Goal: Task Accomplishment & Management: Use online tool/utility

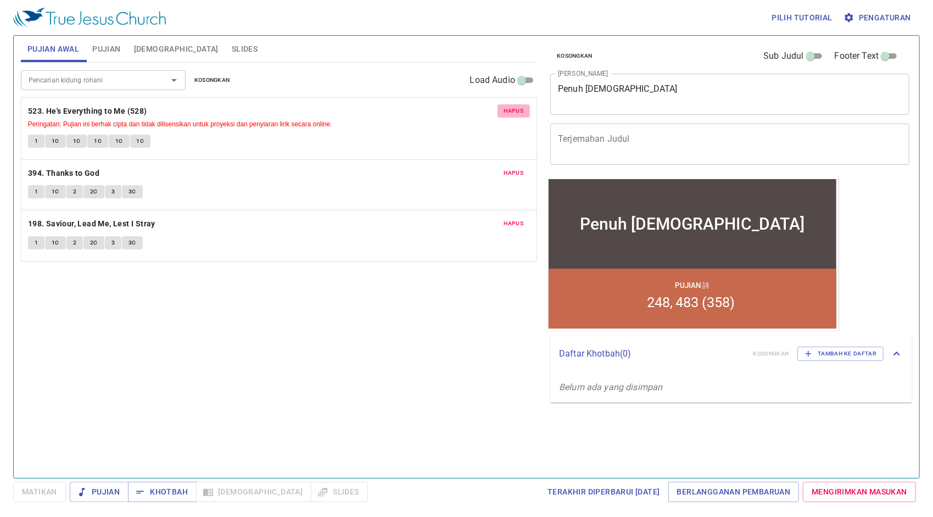
click at [512, 107] on span "Hapus" at bounding box center [514, 111] width 20 height 10
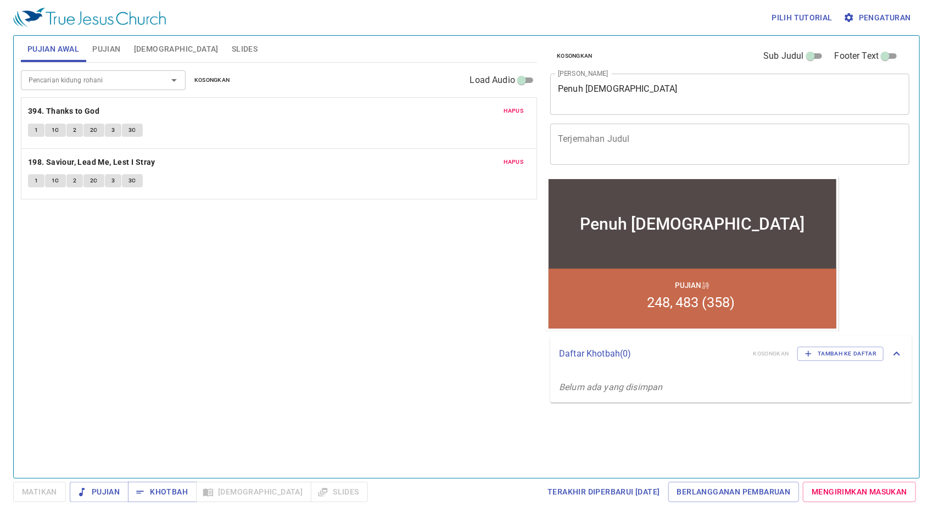
click at [512, 107] on span "Hapus" at bounding box center [514, 111] width 20 height 10
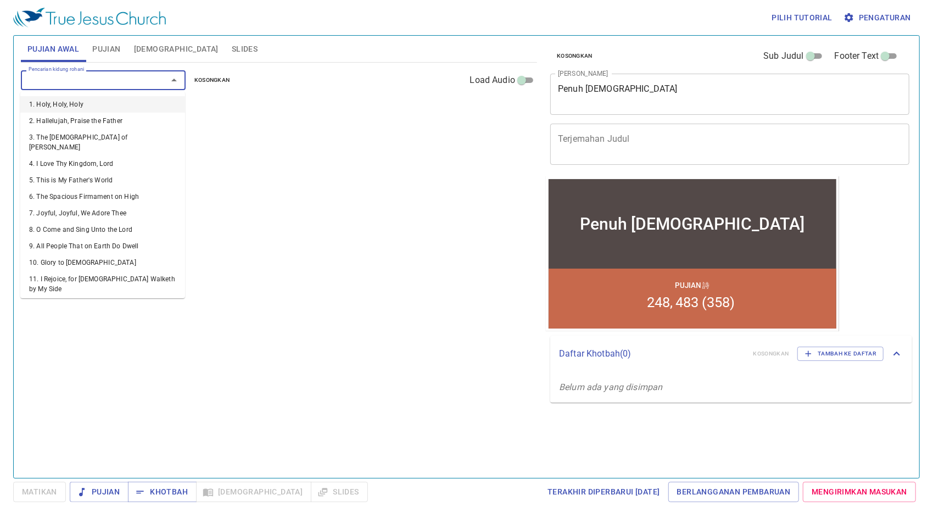
click at [142, 82] on input "Pencarian kidung rohani" at bounding box center [87, 80] width 126 height 13
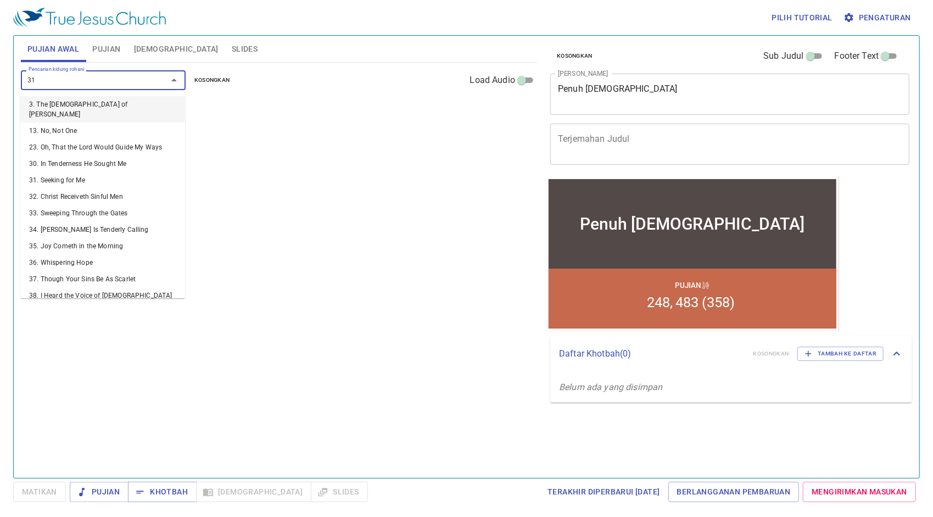
type input "312"
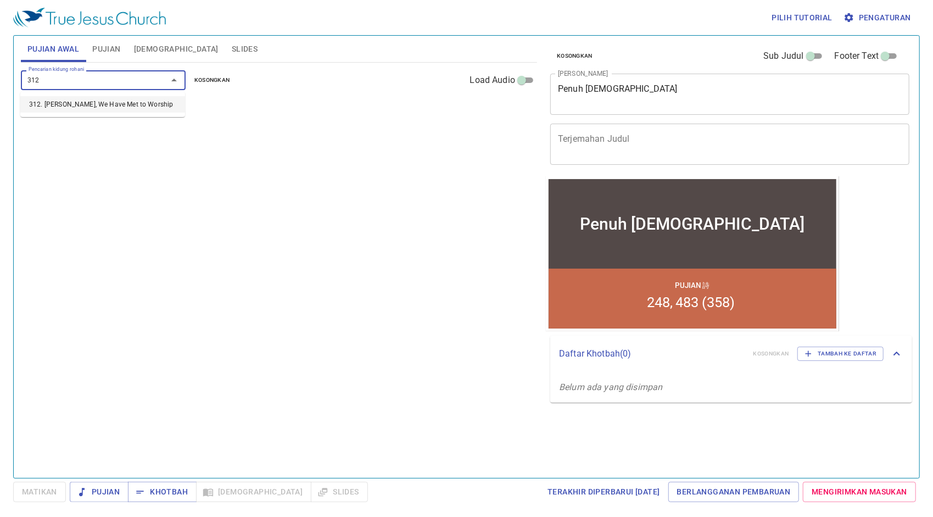
click at [142, 104] on li "312. Brethren, We Have Met to Worship" at bounding box center [102, 104] width 165 height 16
click at [108, 75] on input "Pencarian kidung rohani" at bounding box center [87, 80] width 126 height 13
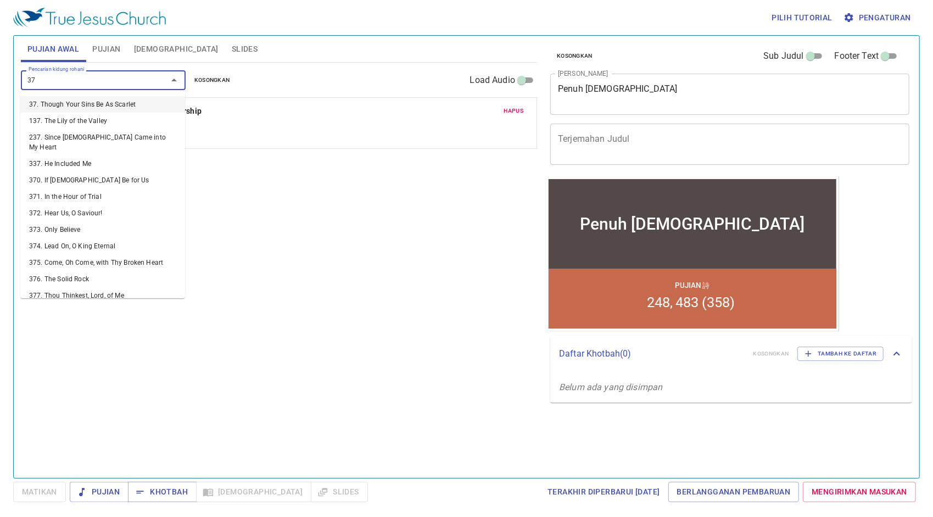
type input "379"
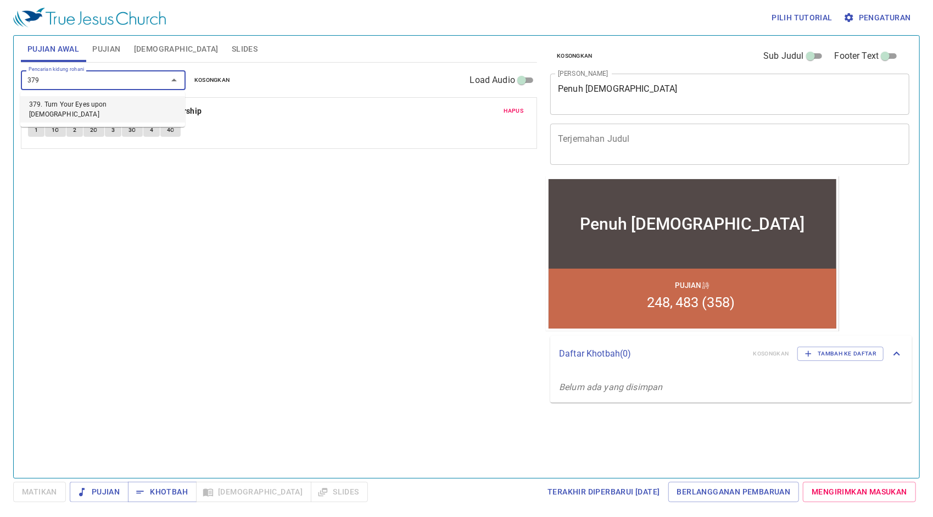
click at [114, 103] on li "379. Turn Your Eyes upon [DEMOGRAPHIC_DATA]" at bounding box center [102, 109] width 165 height 26
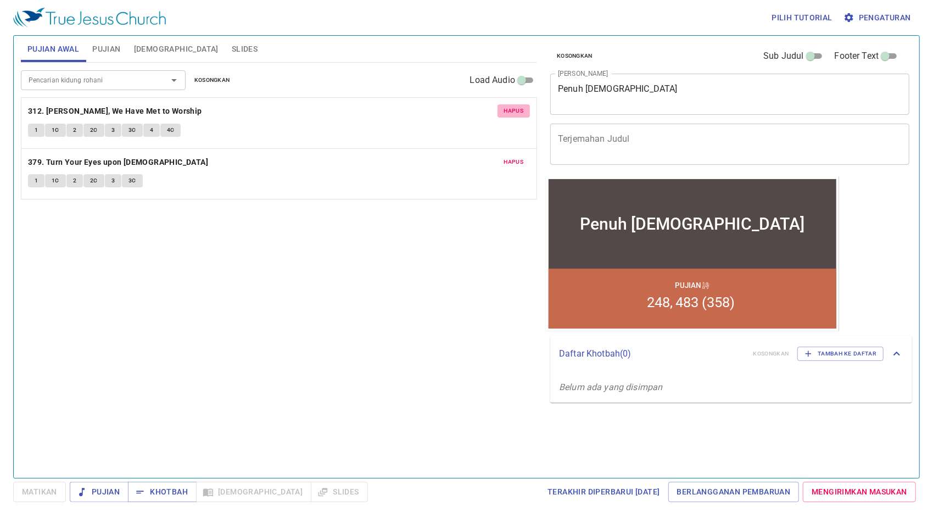
click at [510, 116] on button "Hapus" at bounding box center [514, 110] width 33 height 13
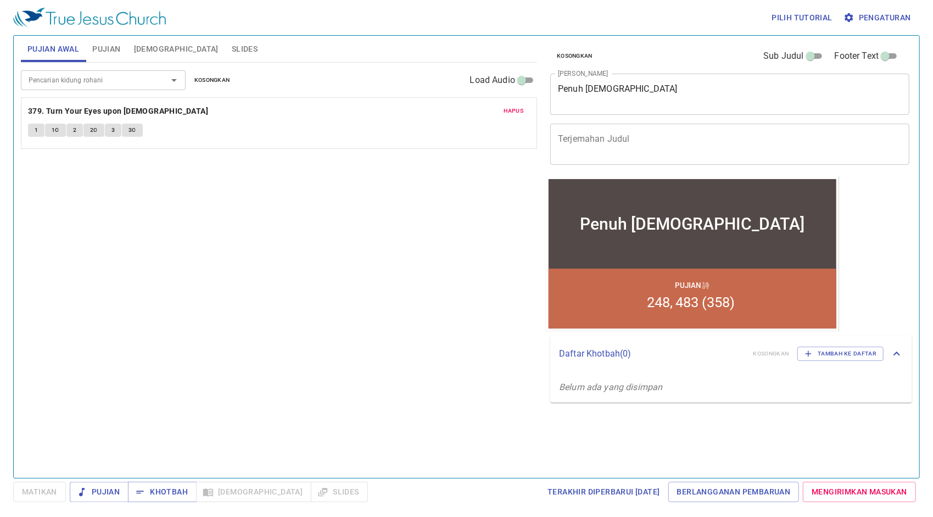
click at [156, 78] on div at bounding box center [166, 80] width 29 height 15
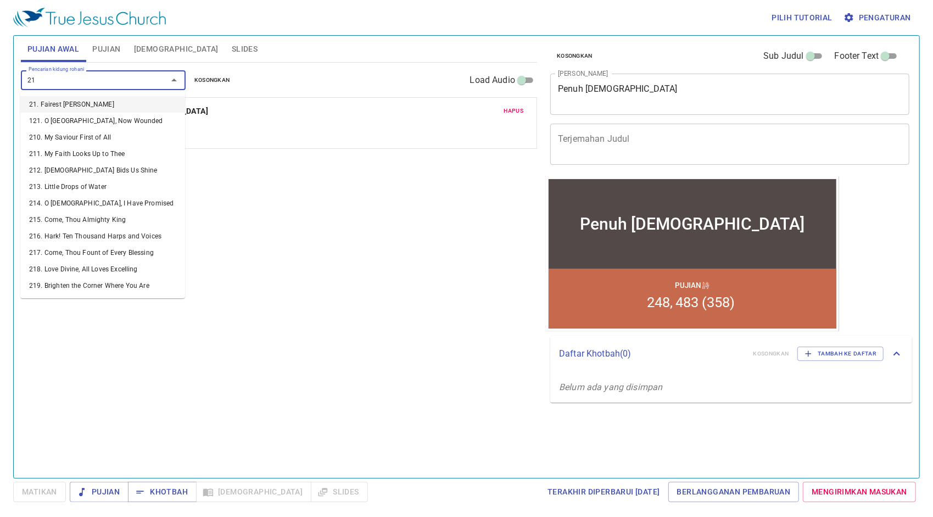
type input "212"
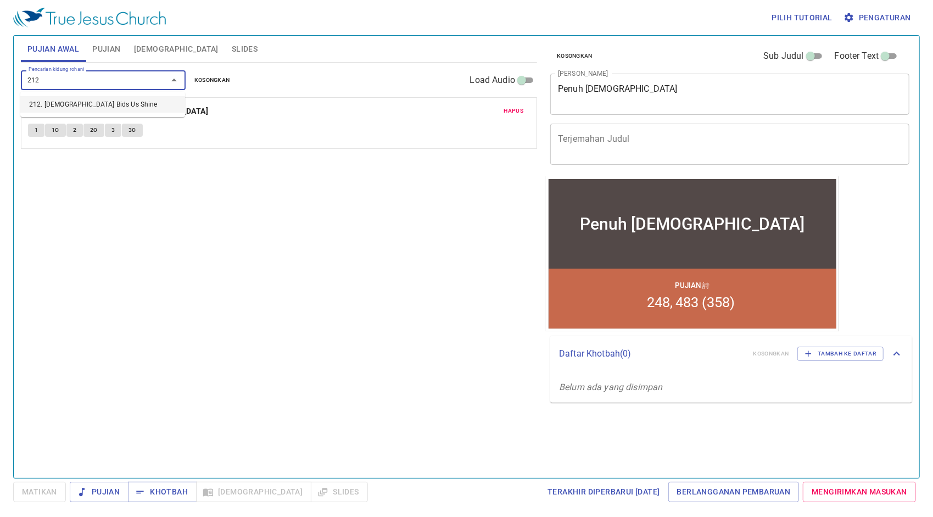
click at [125, 100] on li "212. [DEMOGRAPHIC_DATA] Bids Us Shine" at bounding box center [102, 104] width 165 height 16
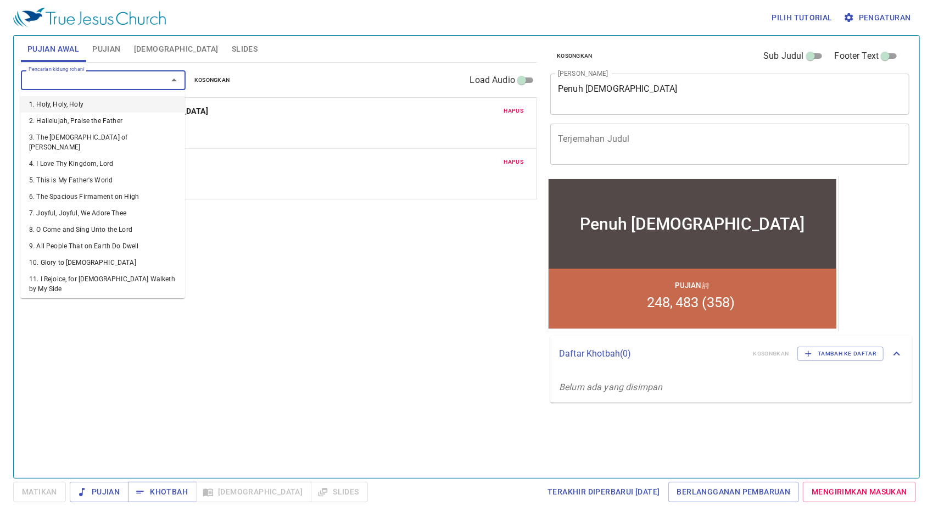
click at [123, 84] on input "Pencarian kidung rohani" at bounding box center [87, 80] width 126 height 13
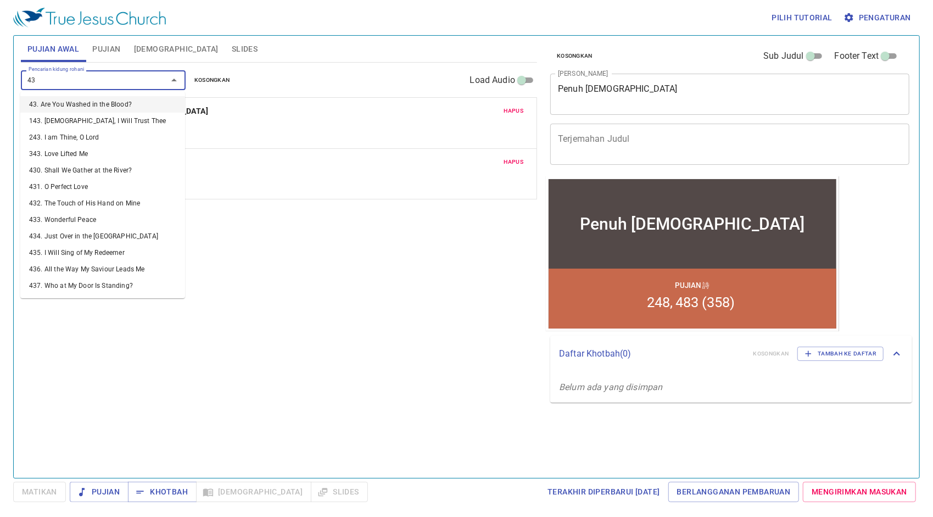
type input "430"
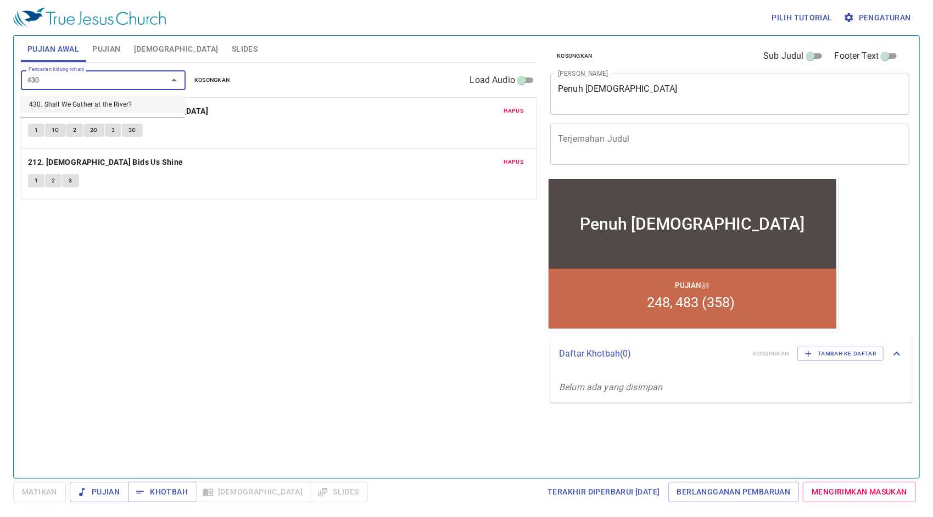
click at [123, 101] on li "430. Shall We Gather at the River?" at bounding box center [102, 104] width 165 height 16
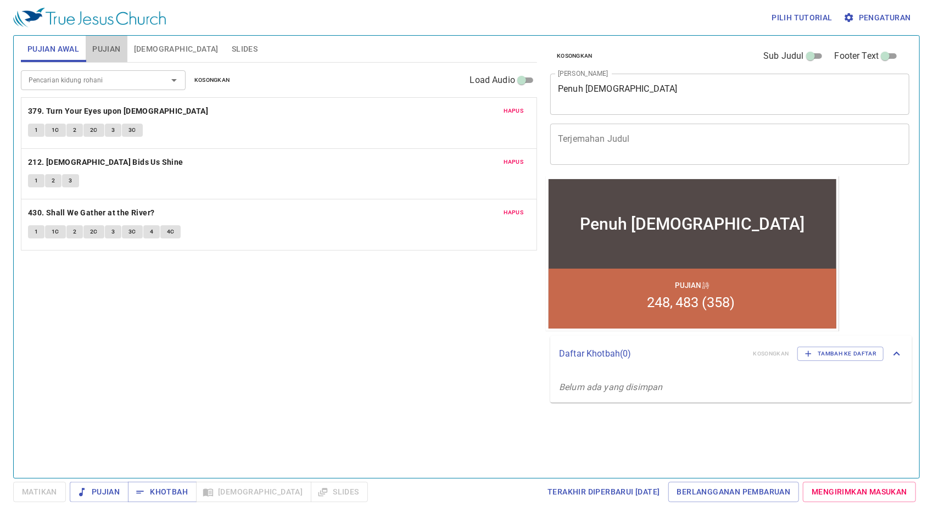
click at [114, 49] on span "Pujian" at bounding box center [106, 49] width 28 height 14
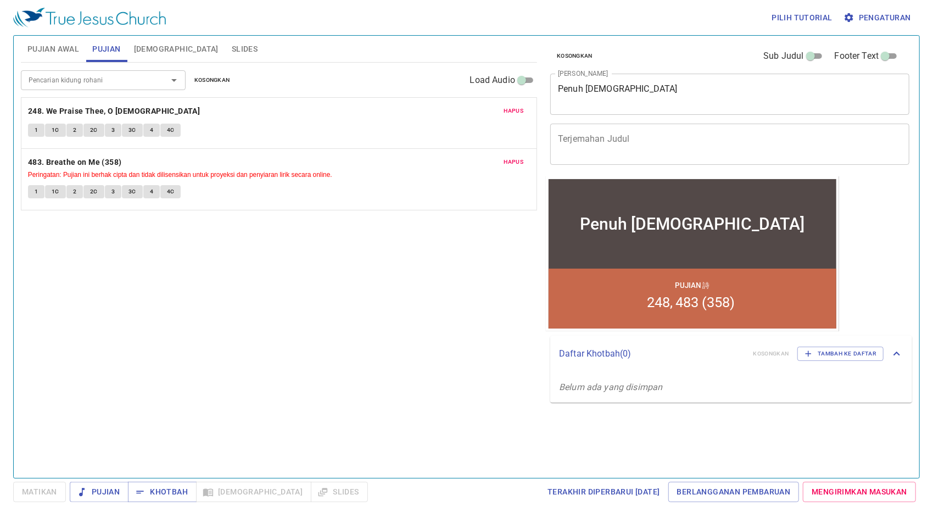
click at [104, 77] on input "Pencarian kidung rohani" at bounding box center [87, 80] width 126 height 13
click at [521, 109] on span "Hapus" at bounding box center [514, 111] width 20 height 10
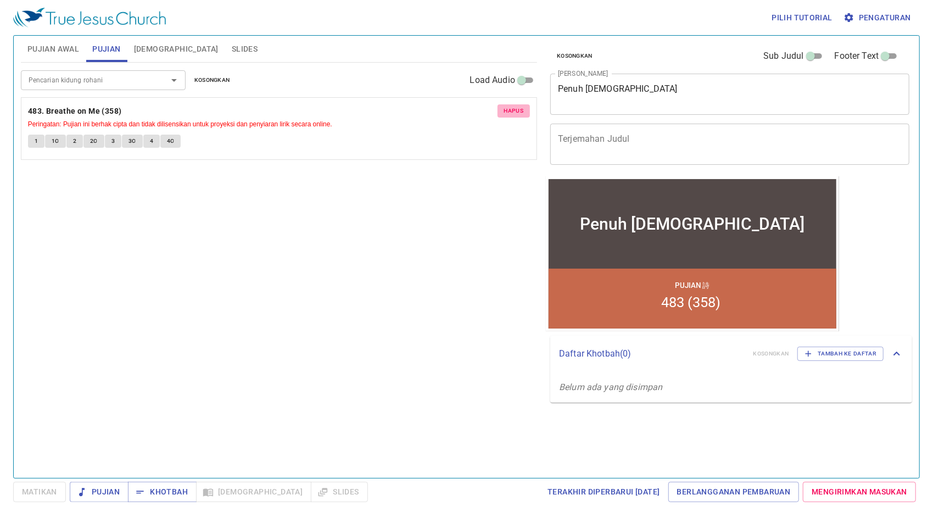
click at [521, 109] on span "Hapus" at bounding box center [514, 111] width 20 height 10
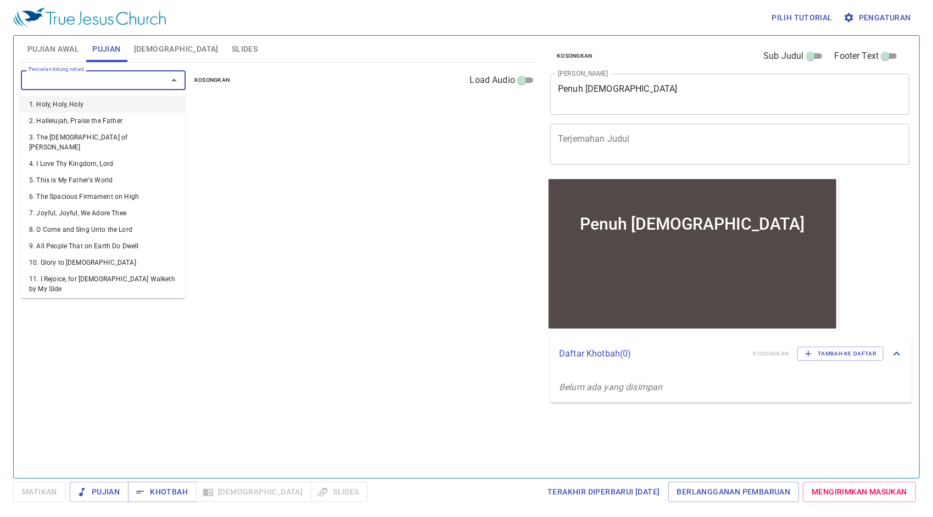
click at [120, 80] on input "Pencarian kidung rohani" at bounding box center [87, 80] width 126 height 13
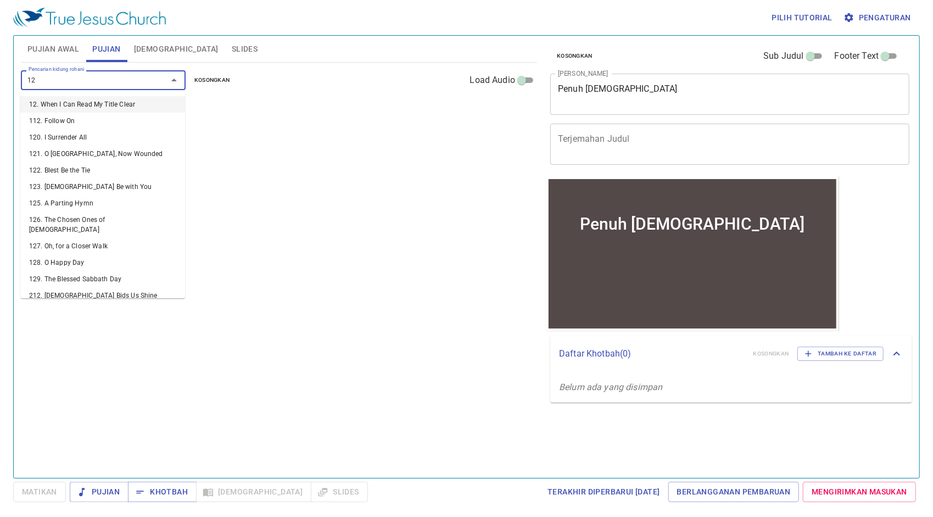
type input "129"
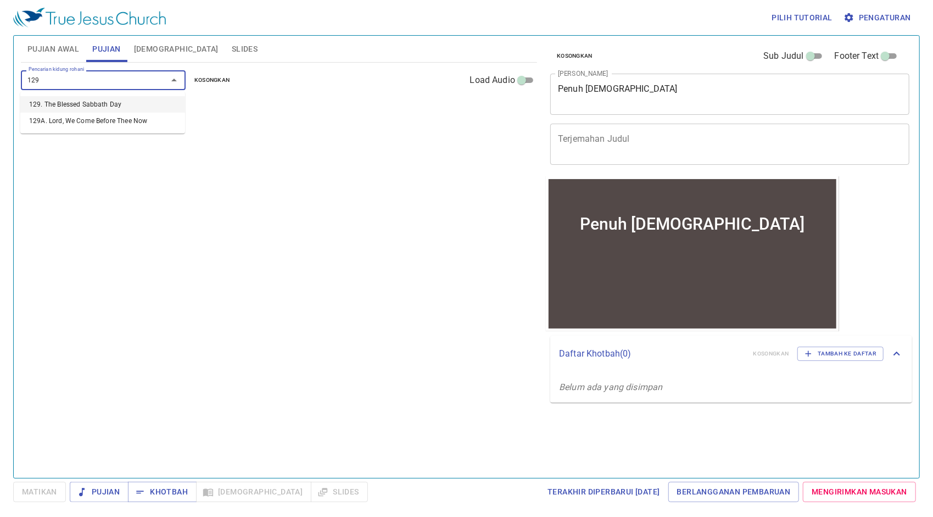
click at [119, 108] on li "129. The Blessed Sabbath Day" at bounding box center [102, 104] width 165 height 16
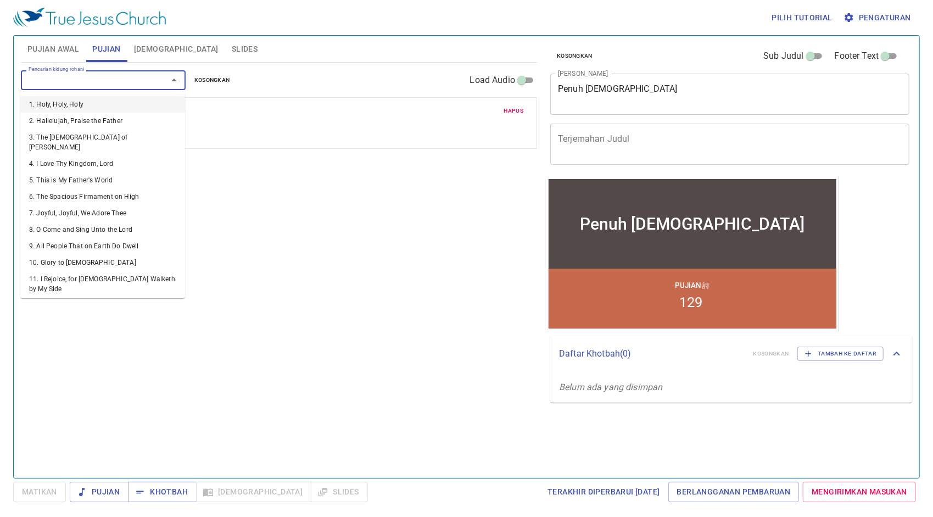
click at [85, 80] on input "Pencarian kidung rohani" at bounding box center [87, 80] width 126 height 13
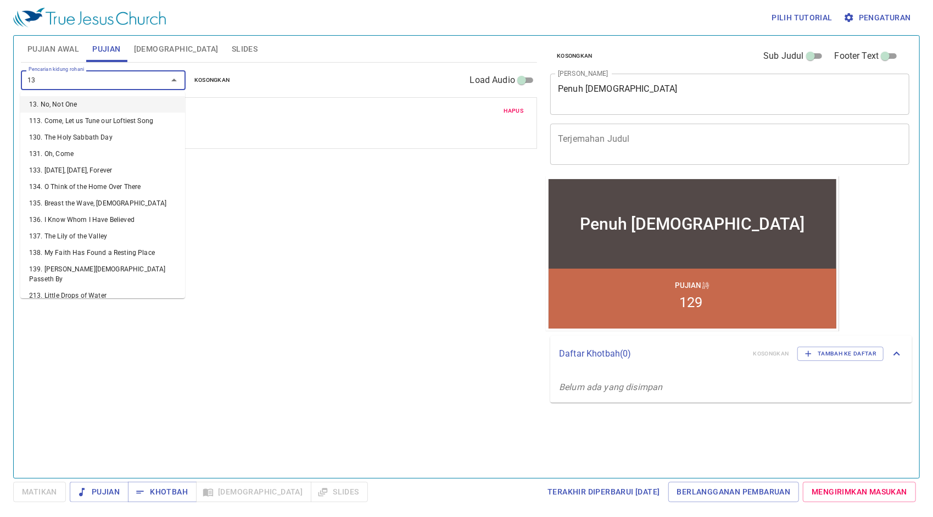
type input "136"
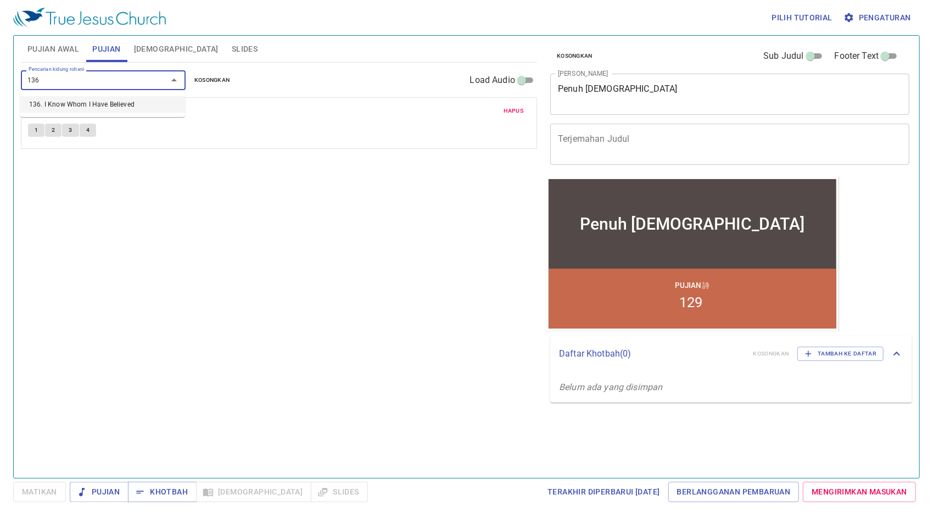
click at [95, 103] on li "136. I Know Whom I Have Believed" at bounding box center [102, 104] width 165 height 16
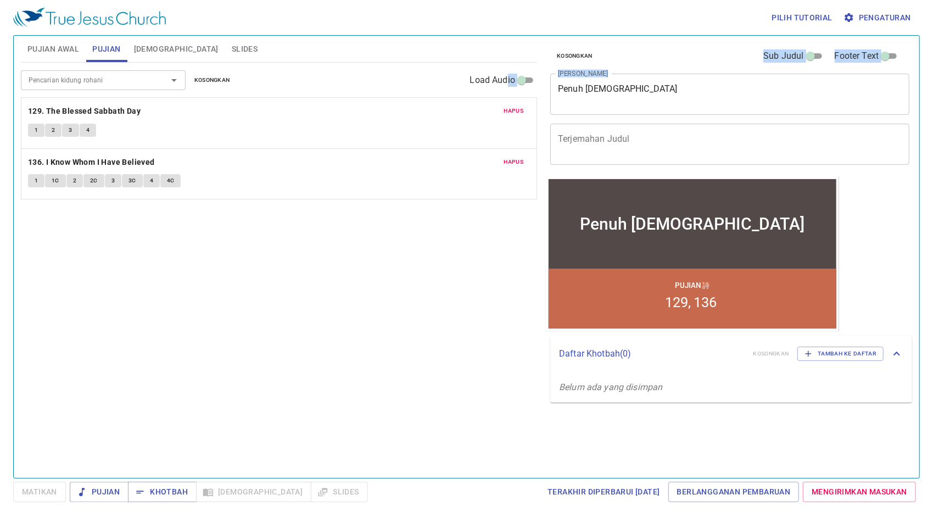
drag, startPoint x: 652, startPoint y: 82, endPoint x: 507, endPoint y: 88, distance: 144.6
click at [507, 88] on div "Pujian Awal Pujian Alkitab Slides Pencarian kidung rohani Pencarian kidung roha…" at bounding box center [466, 252] width 901 height 442
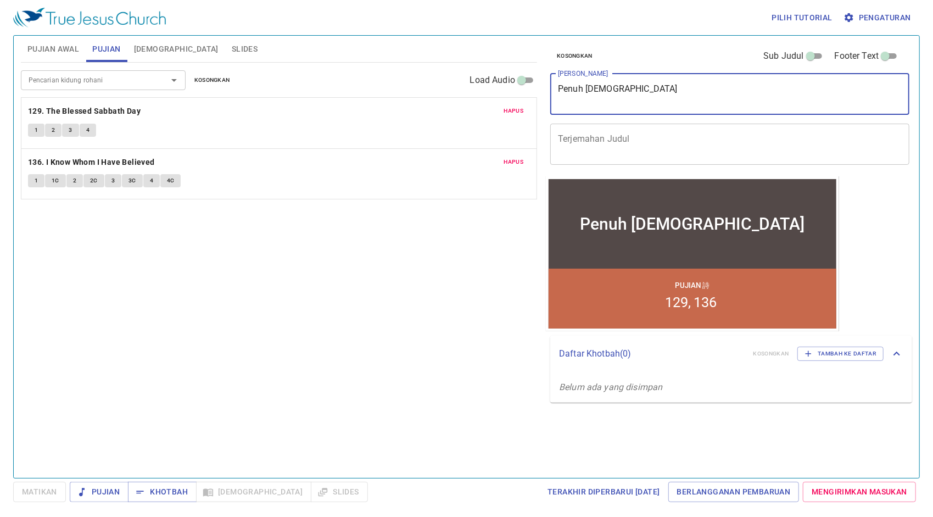
click at [653, 90] on textarea "Penuh Roh Kudus" at bounding box center [730, 94] width 344 height 21
drag, startPoint x: 653, startPoint y: 90, endPoint x: 518, endPoint y: 97, distance: 135.3
click at [523, 97] on div "Pujian Awal Pujian Alkitab Slides Pencarian kidung rohani Pencarian kidung roha…" at bounding box center [466, 252] width 901 height 442
type textarea "Pembelaan Iman"
click at [415, 222] on div "Pencarian kidung rohani Pencarian kidung rohani Kosongkan Load Audio Hapus 129.…" at bounding box center [279, 266] width 516 height 406
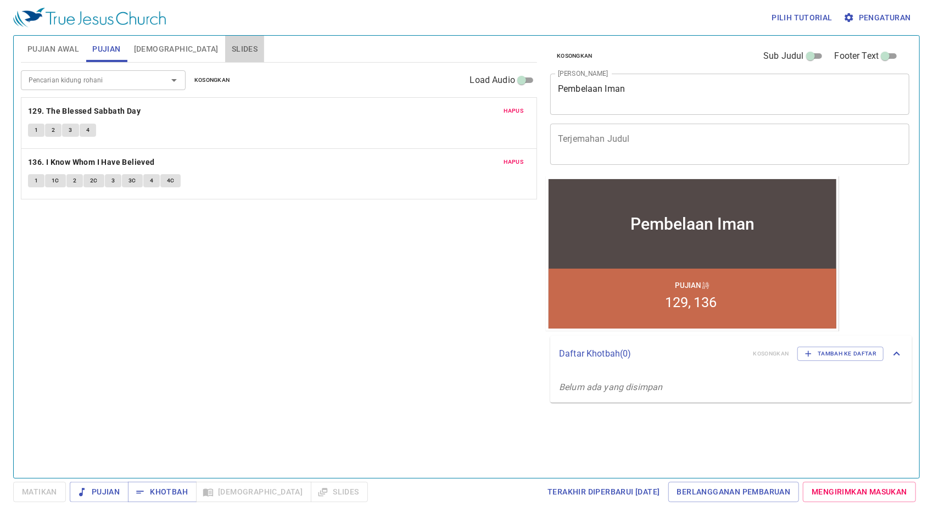
click at [232, 48] on span "Slides" at bounding box center [245, 49] width 26 height 14
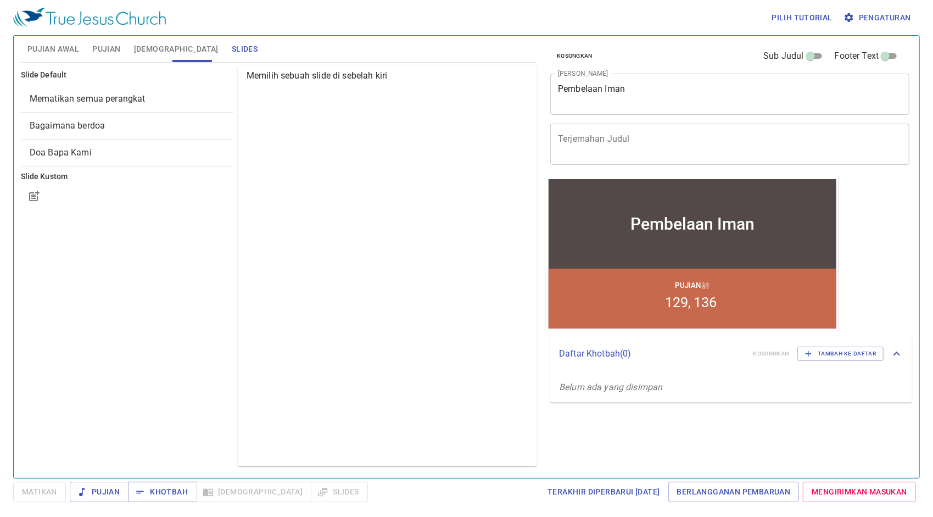
click at [86, 125] on span "Bagaimana berdoa" at bounding box center [67, 125] width 75 height 10
click at [86, 125] on span "Bagaimana berdoa" at bounding box center [68, 125] width 76 height 10
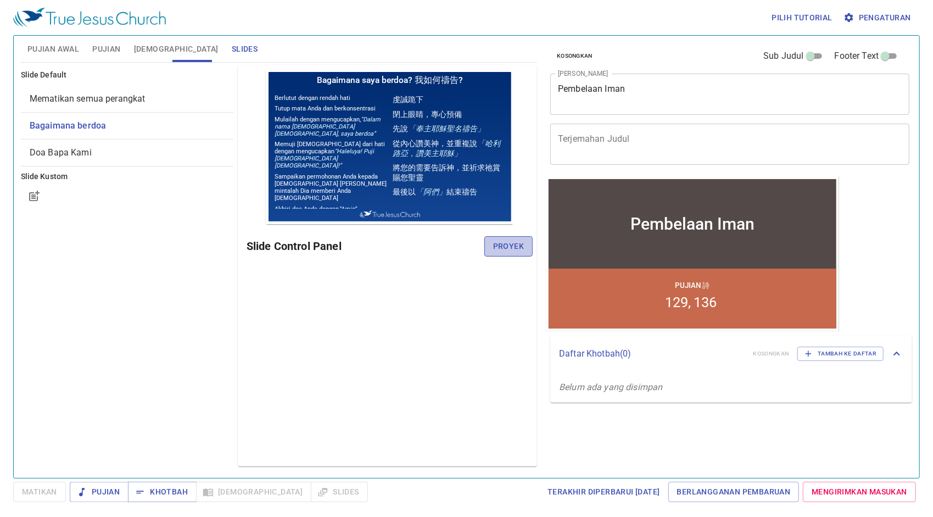
click at [517, 247] on span "Proyek" at bounding box center [508, 247] width 31 height 14
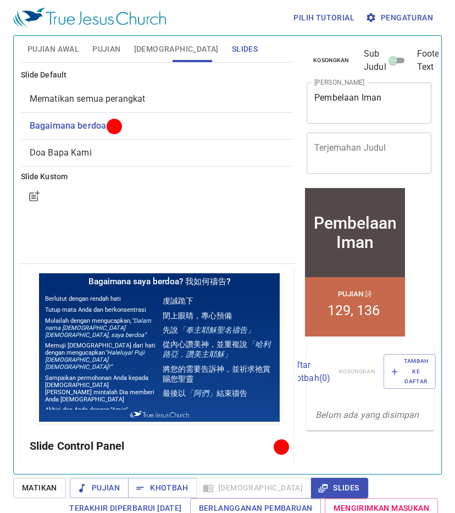
click at [47, 50] on span "Pujian Awal" at bounding box center [53, 49] width 52 height 14
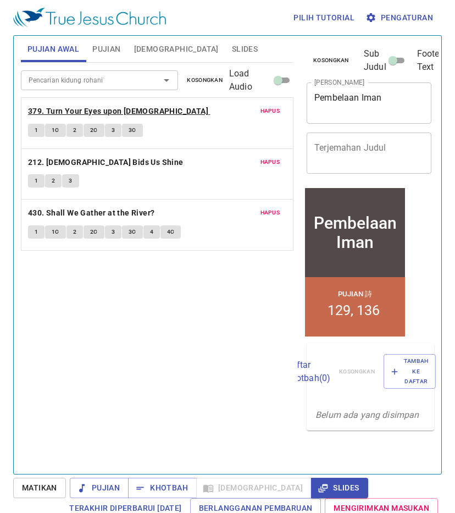
click at [114, 109] on b "379. Turn Your Eyes upon [DEMOGRAPHIC_DATA]" at bounding box center [118, 111] width 180 height 14
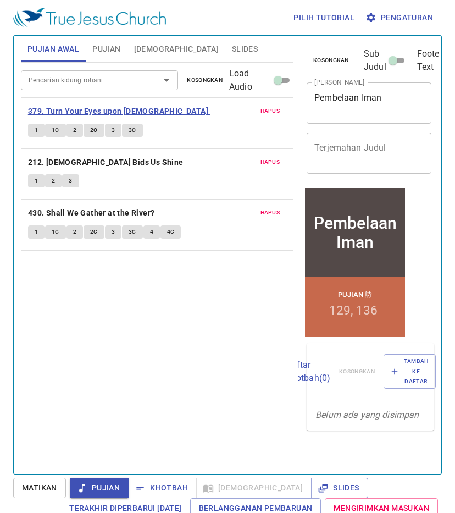
drag, startPoint x: 88, startPoint y: 108, endPoint x: 97, endPoint y: 112, distance: 9.6
click at [88, 108] on b "379. Turn Your Eyes upon [DEMOGRAPHIC_DATA]" at bounding box center [118, 111] width 180 height 14
click at [36, 127] on span "1" at bounding box center [36, 130] width 3 height 10
click at [55, 128] on span "1C" at bounding box center [56, 130] width 8 height 10
click at [74, 133] on span "2" at bounding box center [74, 130] width 3 height 10
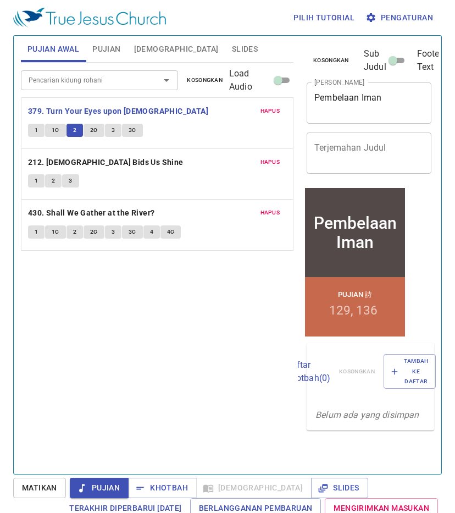
click at [199, 341] on div "Pencarian kidung rohani Pencarian kidung rohani Kosongkan Load Audio Hapus 379.…" at bounding box center [157, 264] width 273 height 402
click at [373, 18] on icon "button" at bounding box center [370, 17] width 9 height 9
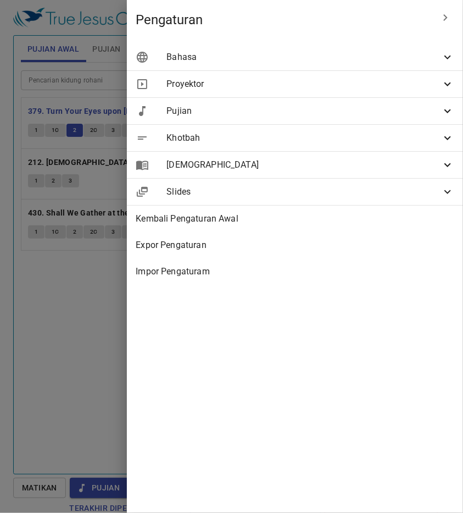
click at [62, 342] on div at bounding box center [231, 256] width 463 height 513
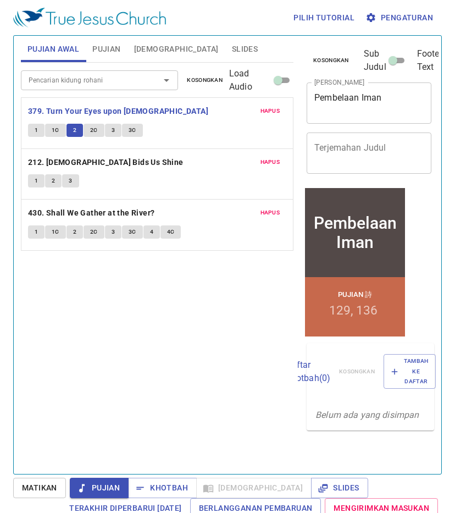
click at [95, 127] on span "2C" at bounding box center [94, 130] width 8 height 10
click at [412, 17] on span "Pengaturan" at bounding box center [400, 18] width 65 height 14
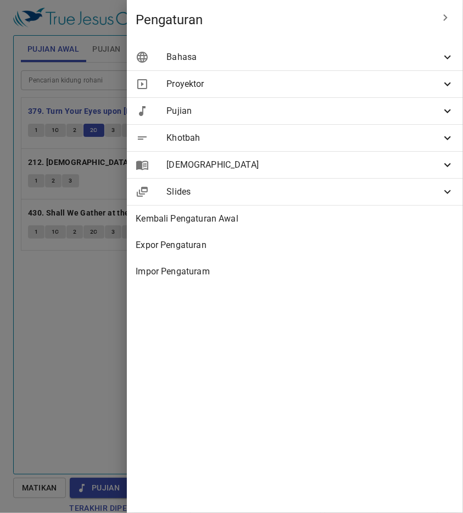
click at [279, 63] on span "Bahasa" at bounding box center [303, 57] width 275 height 13
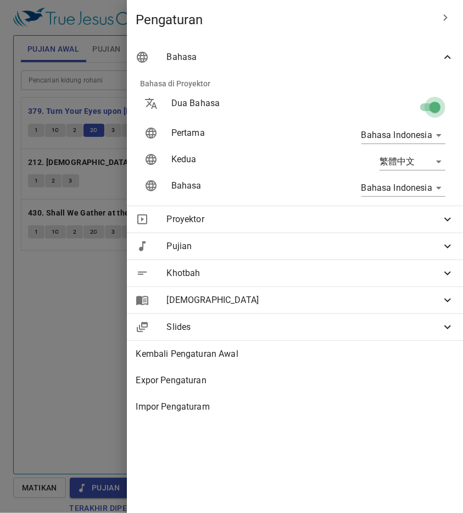
click at [432, 108] on input "checkbox" at bounding box center [435, 109] width 63 height 21
checkbox input "false"
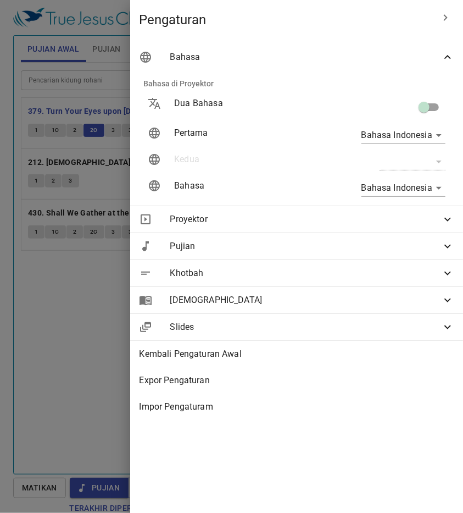
click at [87, 358] on div at bounding box center [231, 256] width 463 height 513
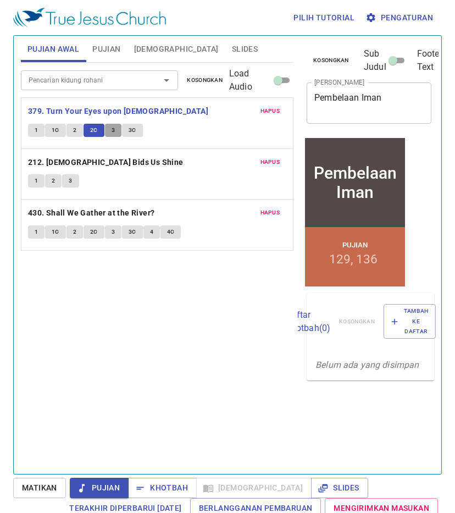
click at [112, 128] on span "3" at bounding box center [113, 130] width 3 height 10
click at [201, 343] on div "Pencarian kidung rohani Pencarian kidung rohani Kosongkan Load Audio Hapus 379.…" at bounding box center [157, 264] width 273 height 402
click at [132, 130] on span "3C" at bounding box center [133, 130] width 8 height 10
click at [133, 114] on b "379. Turn Your Eyes upon Jesus" at bounding box center [118, 111] width 180 height 14
click at [57, 163] on b "212. [DEMOGRAPHIC_DATA] Bids Us Shine" at bounding box center [105, 162] width 155 height 14
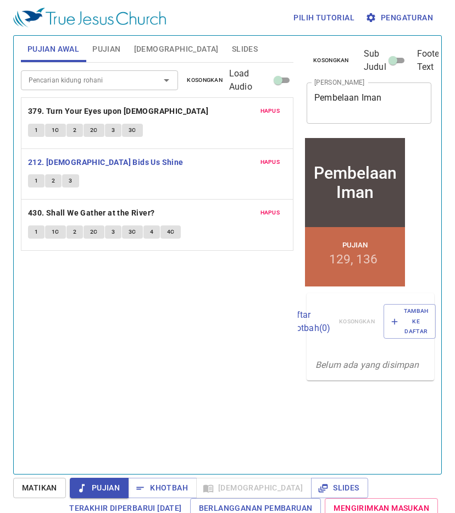
click at [203, 352] on div "Pencarian kidung rohani Pencarian kidung rohani Kosongkan Load Audio Hapus 379.…" at bounding box center [157, 264] width 273 height 402
click at [37, 174] on button "1" at bounding box center [36, 180] width 16 height 13
click at [46, 182] on button "2" at bounding box center [53, 180] width 16 height 13
click at [71, 179] on span "3" at bounding box center [70, 181] width 3 height 10
click at [71, 163] on b "212. [DEMOGRAPHIC_DATA] Bids Us Shine" at bounding box center [105, 162] width 155 height 14
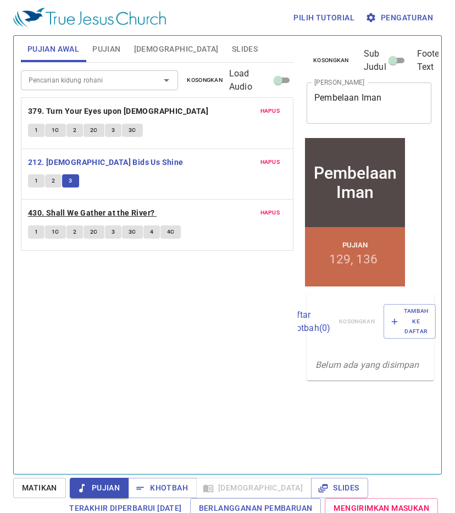
click at [85, 210] on b "430. Shall We Gather at the River?" at bounding box center [91, 213] width 127 height 14
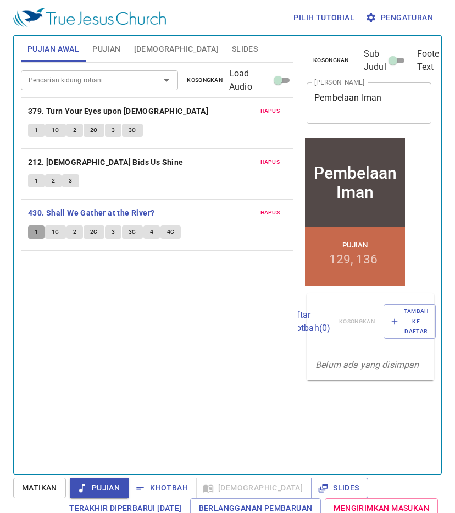
click at [36, 229] on span "1" at bounding box center [36, 232] width 3 height 10
click at [56, 230] on span "1C" at bounding box center [56, 232] width 8 height 10
click at [71, 230] on button "2" at bounding box center [74, 231] width 16 height 13
click at [88, 234] on button "2C" at bounding box center [94, 231] width 21 height 13
click at [114, 231] on button "3" at bounding box center [113, 231] width 16 height 13
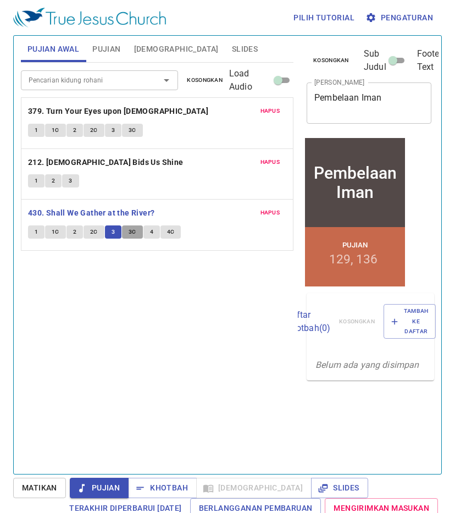
click at [124, 230] on button "3C" at bounding box center [132, 231] width 21 height 13
click at [152, 229] on button "4" at bounding box center [151, 231] width 16 height 13
click at [169, 231] on span "4C" at bounding box center [171, 232] width 8 height 10
click at [102, 209] on b "430. Shall We Gather at the River?" at bounding box center [91, 213] width 127 height 14
click at [198, 358] on div "Pencarian kidung rohani Pencarian kidung rohani Kosongkan Load Audio Hapus 379.…" at bounding box center [157, 264] width 273 height 402
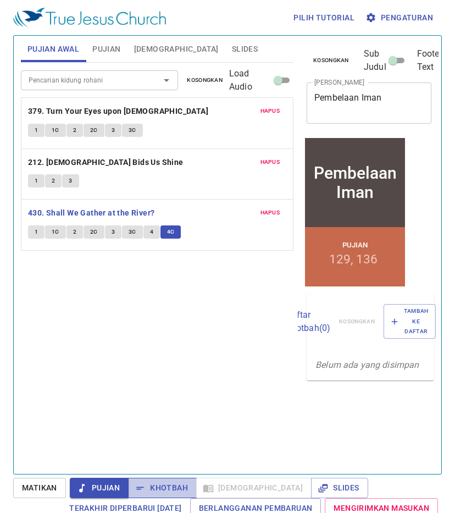
click at [0, 0] on span "Khotbah" at bounding box center [0, 0] width 0 height 0
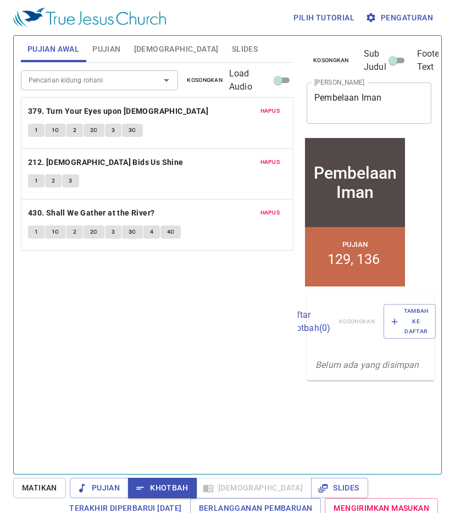
click at [180, 362] on div "Pencarian kidung rohani Pencarian kidung rohani Kosongkan Load Audio Hapus 379.…" at bounding box center [157, 264] width 273 height 402
click at [101, 56] on button "Pujian" at bounding box center [106, 49] width 41 height 26
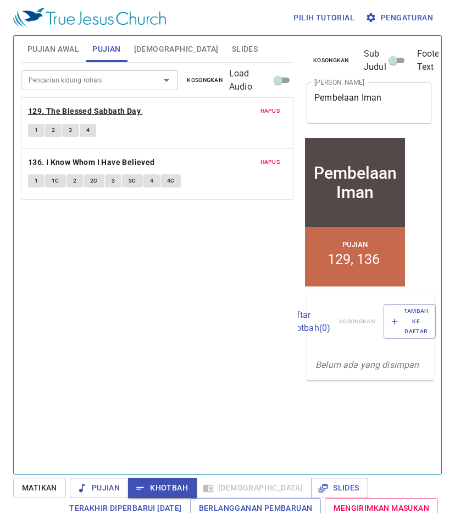
click at [43, 108] on b "129. The Blessed Sabbath Day" at bounding box center [84, 111] width 113 height 14
click at [129, 274] on div "Pencarian kidung rohani Pencarian kidung rohani Kosongkan Load Audio Hapus 129.…" at bounding box center [157, 264] width 273 height 402
click at [33, 126] on button "1" at bounding box center [36, 130] width 16 height 13
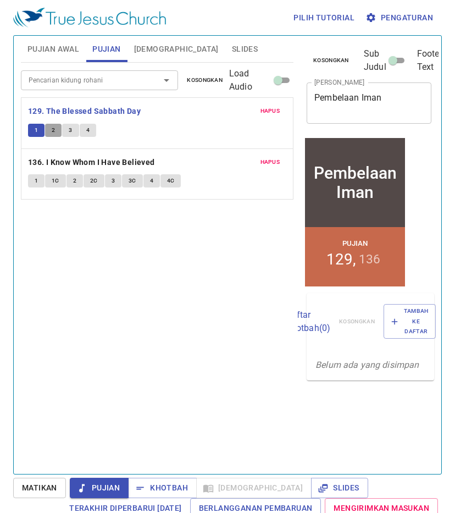
click at [52, 130] on span "2" at bounding box center [53, 130] width 3 height 10
click at [70, 129] on span "3" at bounding box center [70, 130] width 3 height 10
click at [91, 127] on button "4" at bounding box center [88, 130] width 16 height 13
drag, startPoint x: 157, startPoint y: 484, endPoint x: 147, endPoint y: 469, distance: 18.3
click at [0, 0] on span "Khotbah" at bounding box center [0, 0] width 0 height 0
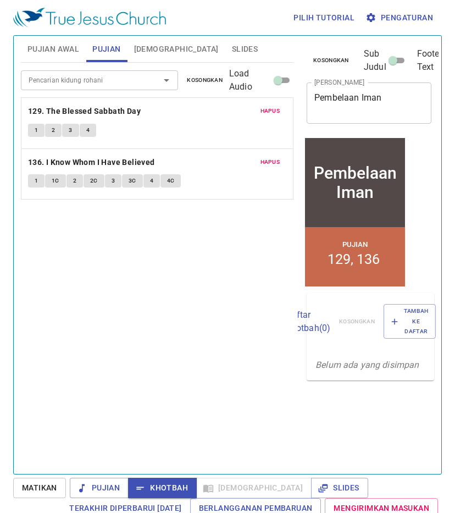
click at [205, 296] on div "Pencarian kidung rohani Pencarian kidung rohani Kosongkan Load Audio Hapus 129.…" at bounding box center [157, 264] width 273 height 402
click at [232, 42] on span "Slides" at bounding box center [245, 49] width 26 height 14
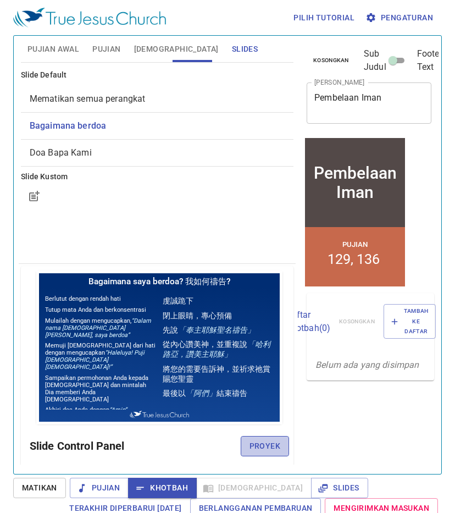
click at [257, 446] on span "Proyek" at bounding box center [264, 446] width 31 height 14
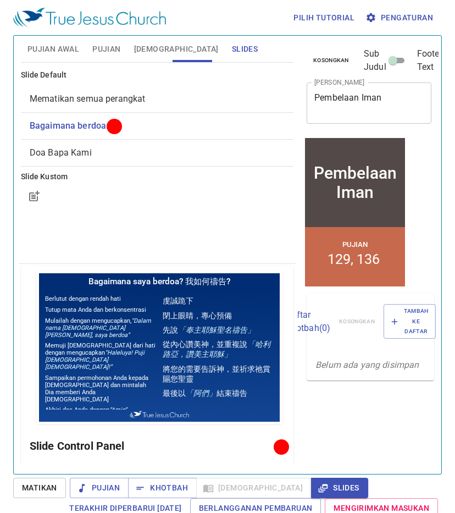
click at [198, 202] on div at bounding box center [157, 196] width 273 height 26
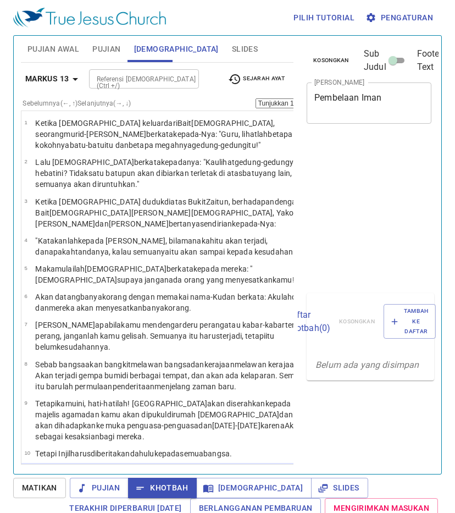
select select "11"
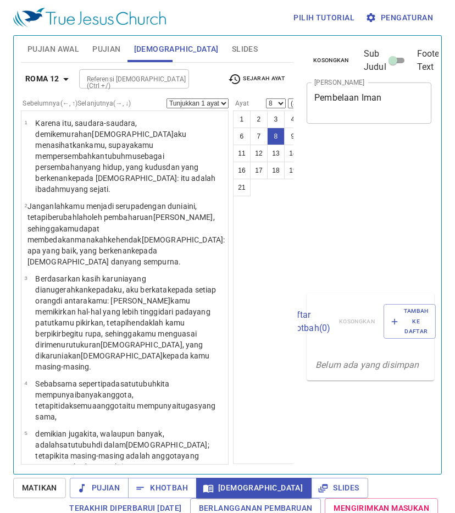
select select "8"
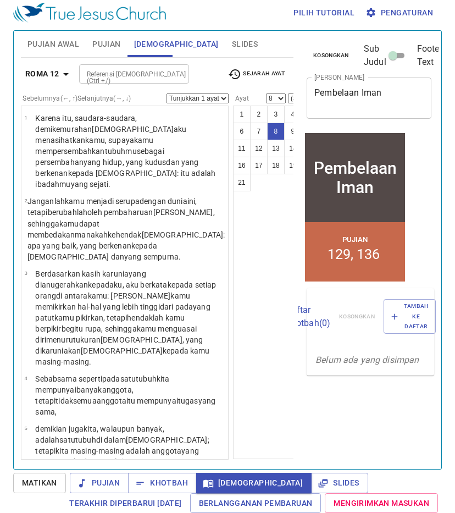
scroll to position [324, 0]
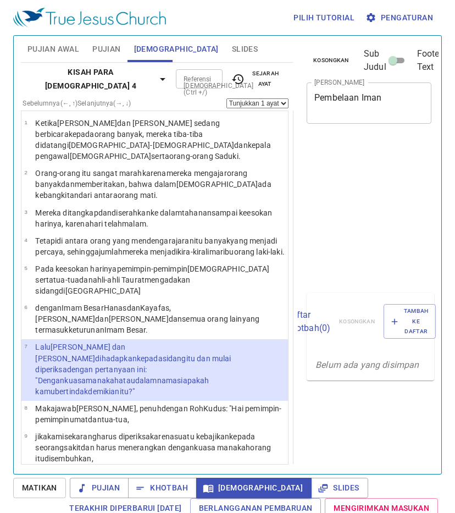
select select "7"
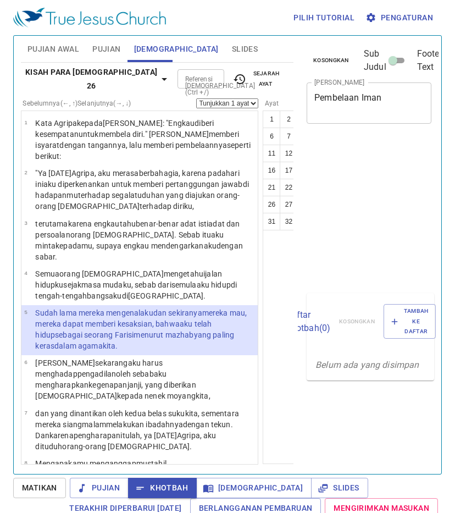
select select "5"
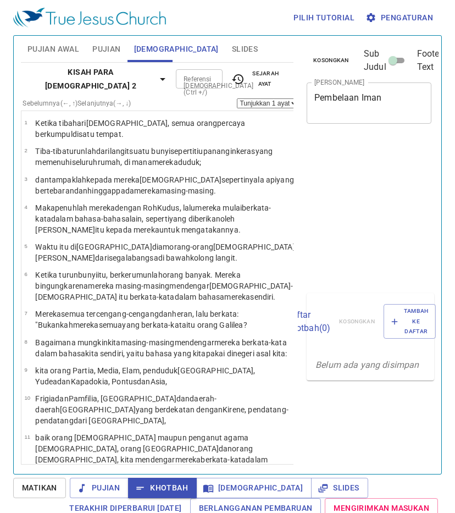
select select "16"
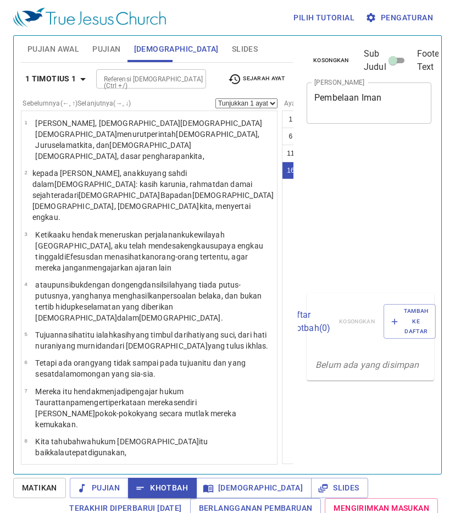
select select "16"
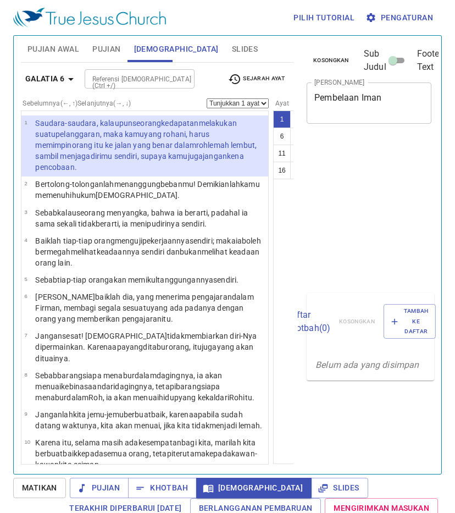
scroll to position [5, 0]
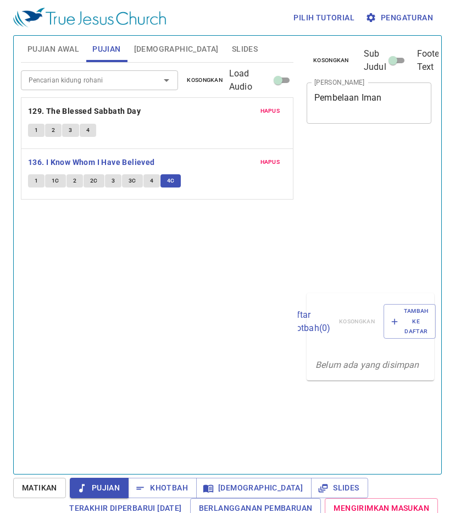
scroll to position [5, 0]
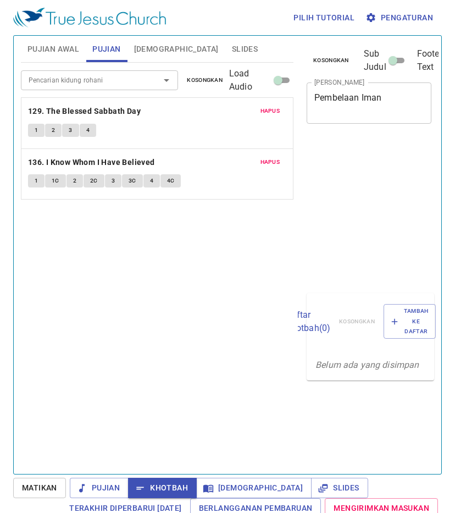
scroll to position [5, 0]
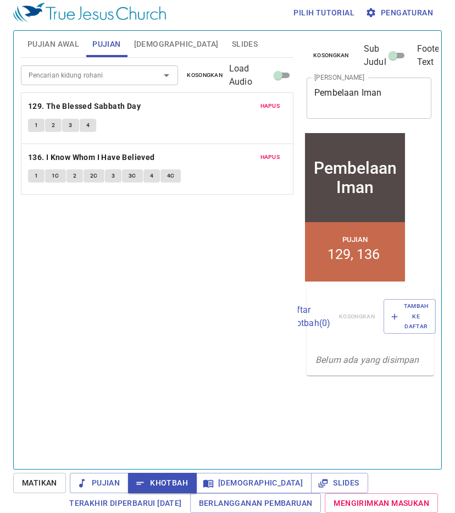
scroll to position [5, 0]
